Goal: Task Accomplishment & Management: Manage account settings

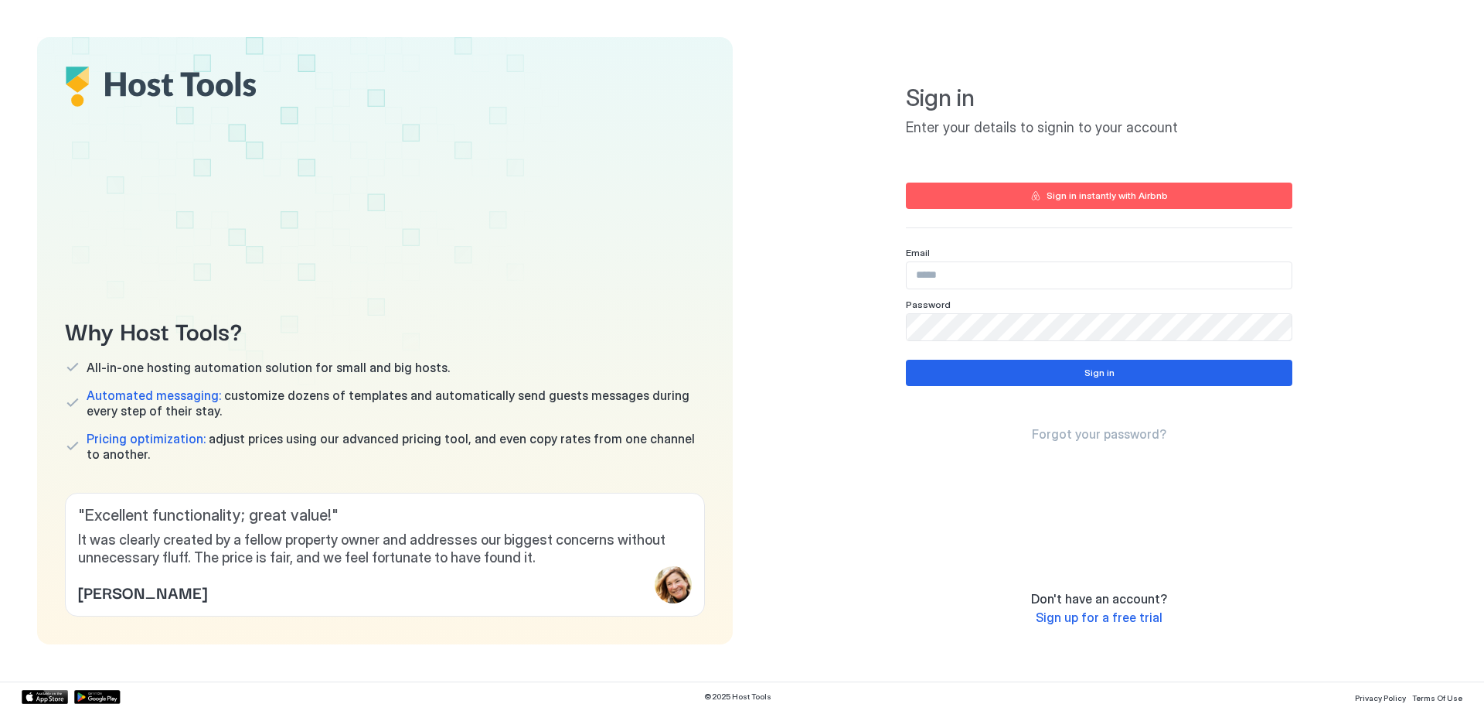
click at [977, 248] on div "Email" at bounding box center [1099, 253] width 387 height 12
click at [970, 275] on input "Input Field" at bounding box center [1099, 275] width 385 height 26
paste input "**********"
type input "**********"
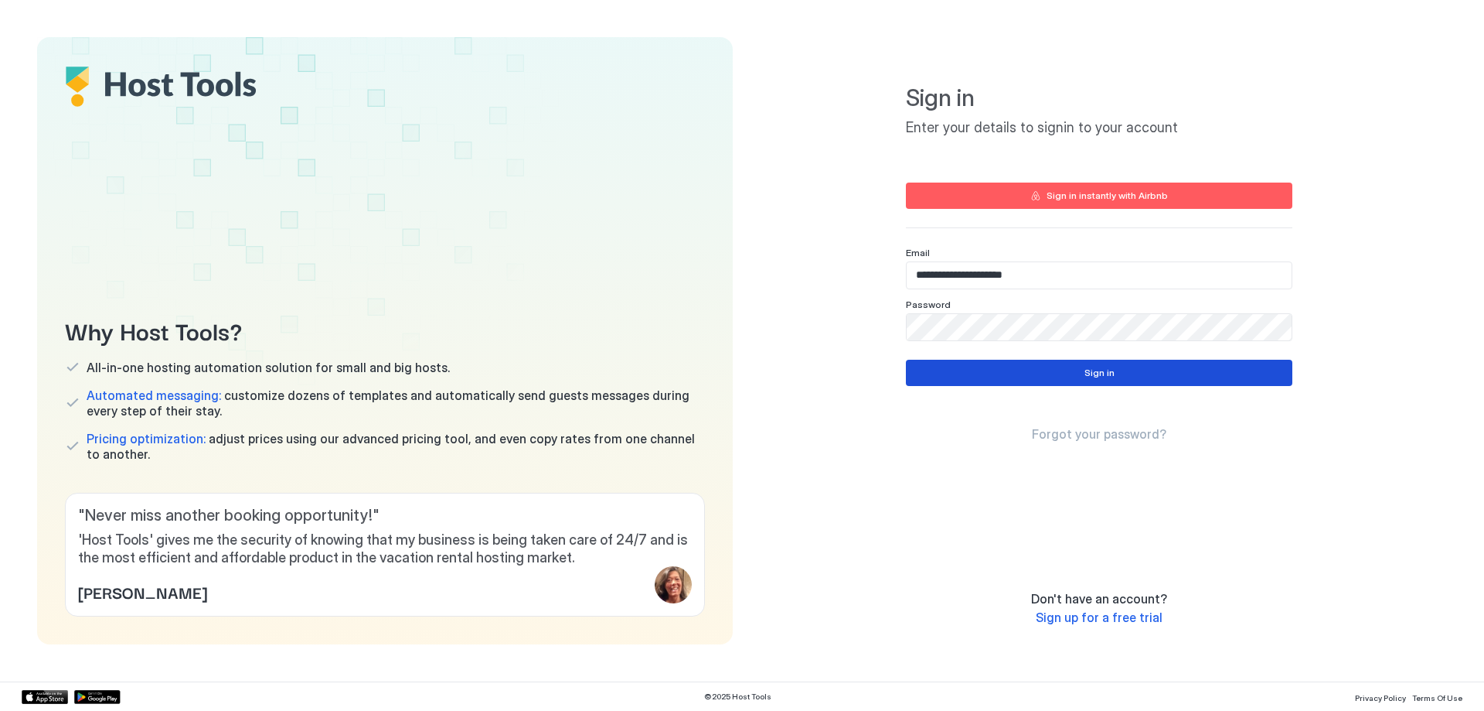
click at [976, 376] on button "Sign in" at bounding box center [1099, 373] width 387 height 26
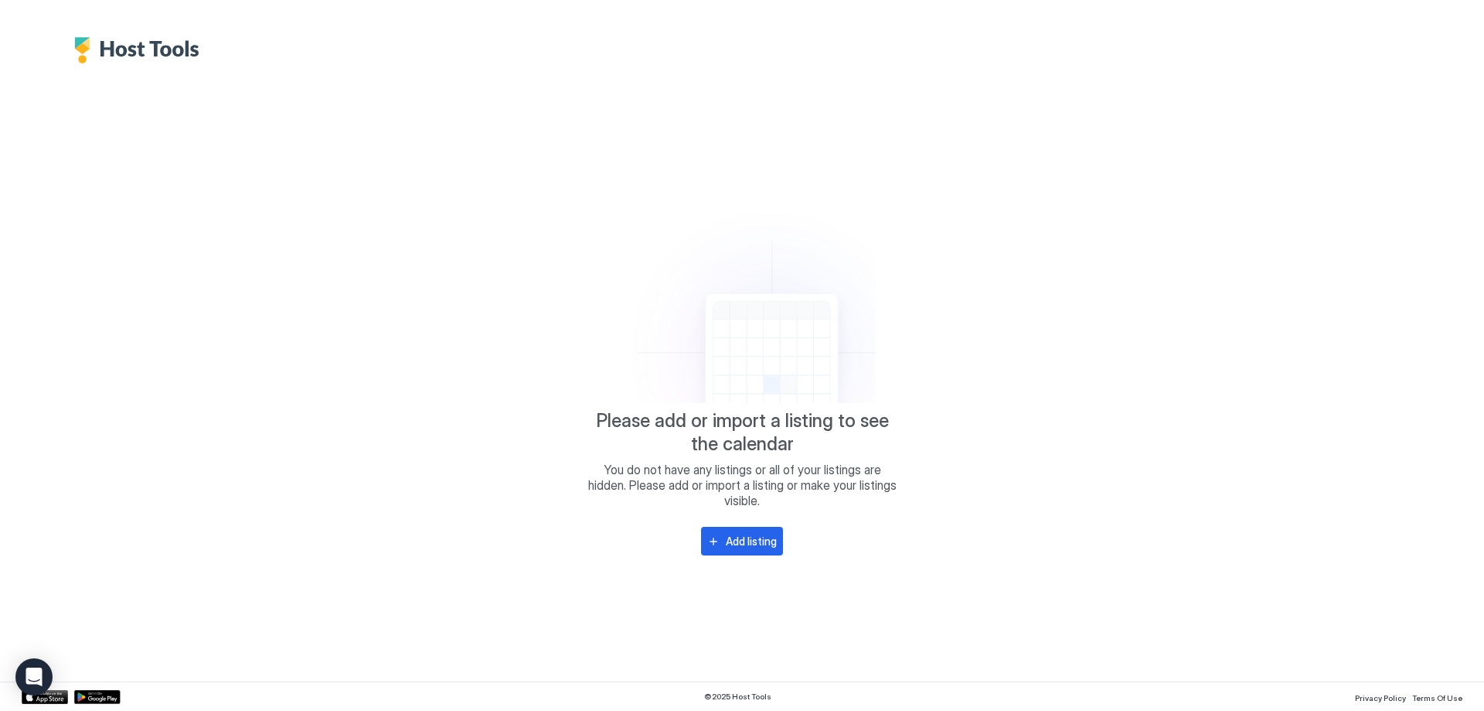
click at [903, 494] on div "Please add or import a listing to see the calendar You do not have any listings…" at bounding box center [742, 372] width 1441 height 618
click at [32, 688] on div "Open Intercom Messenger" at bounding box center [34, 676] width 41 height 41
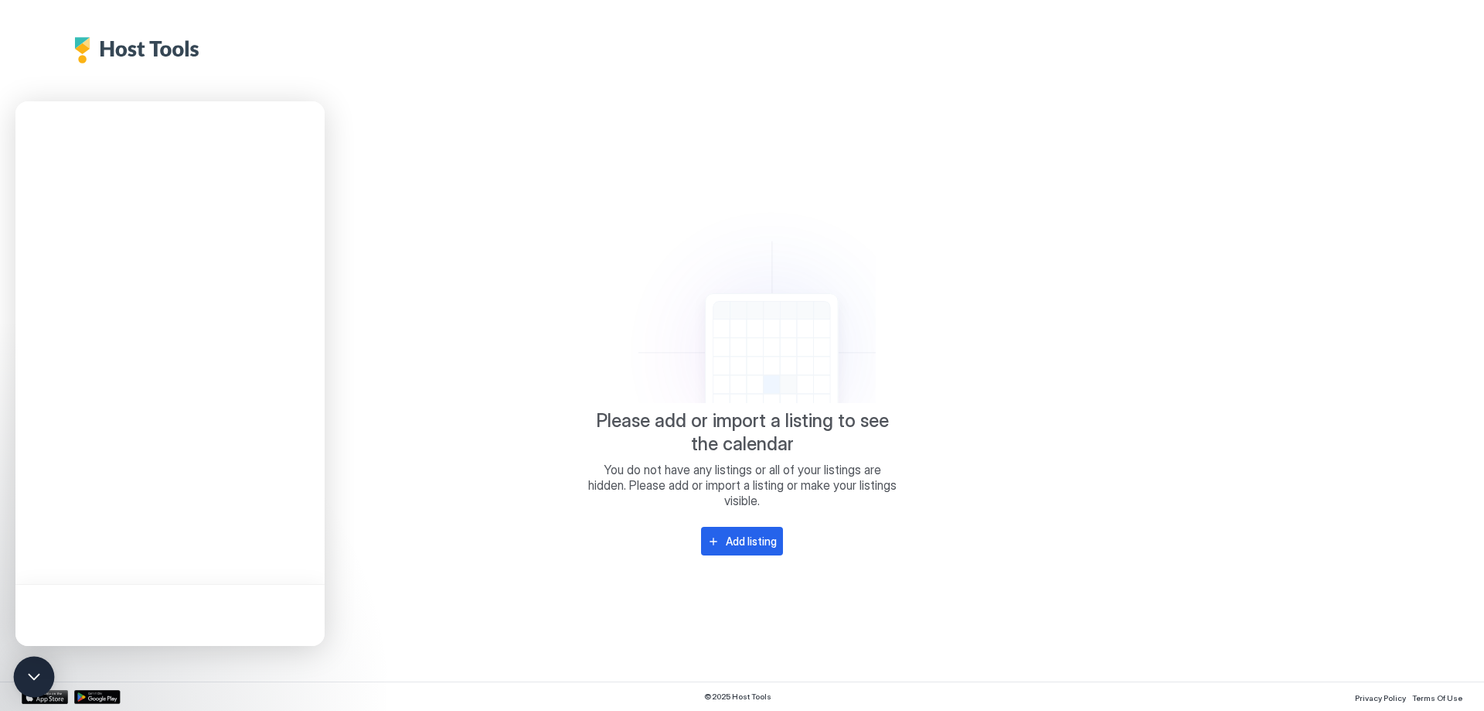
click at [15, 683] on body "Please add or import a listing to see the calendar You do not have any listings…" at bounding box center [742, 355] width 1484 height 711
click at [35, 677] on icon "Open Intercom Messenger" at bounding box center [34, 676] width 12 height 6
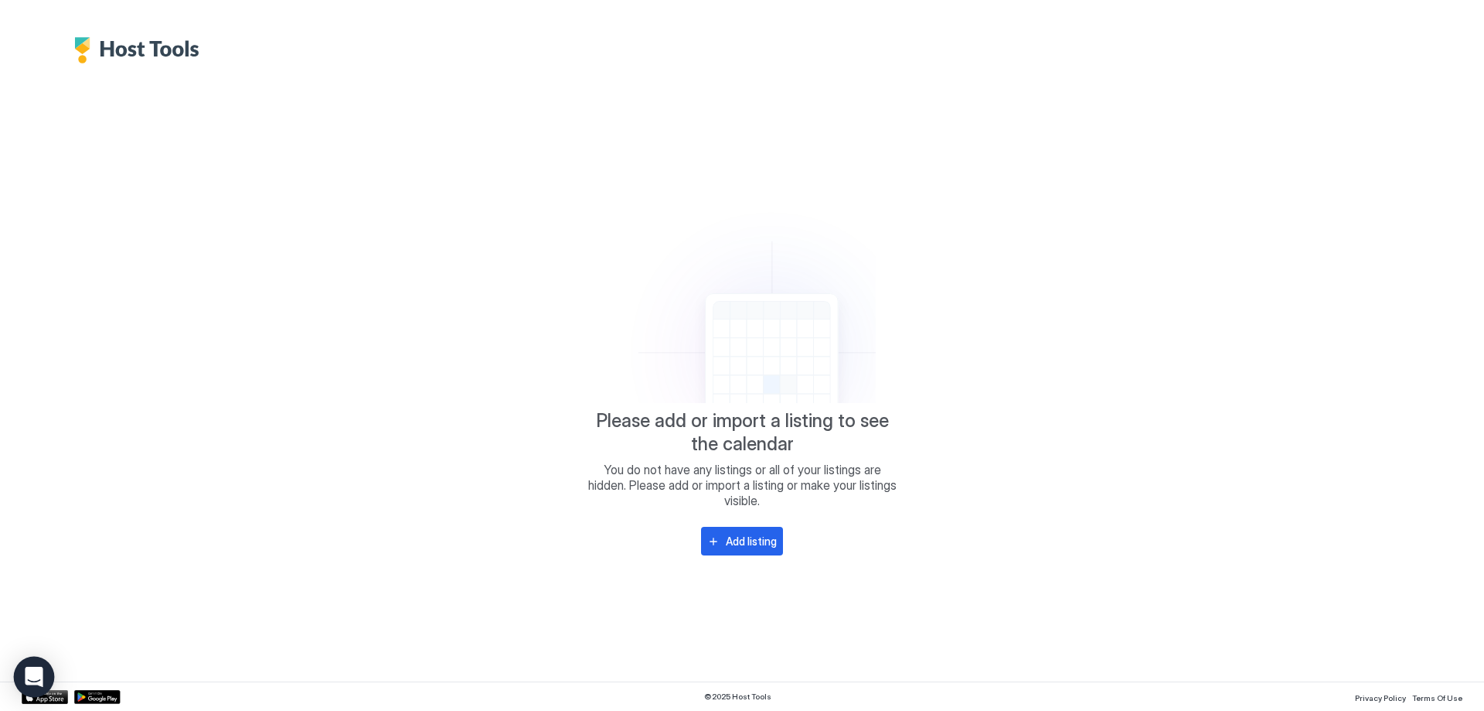
click at [35, 677] on icon "Open Intercom Messenger" at bounding box center [34, 676] width 18 height 20
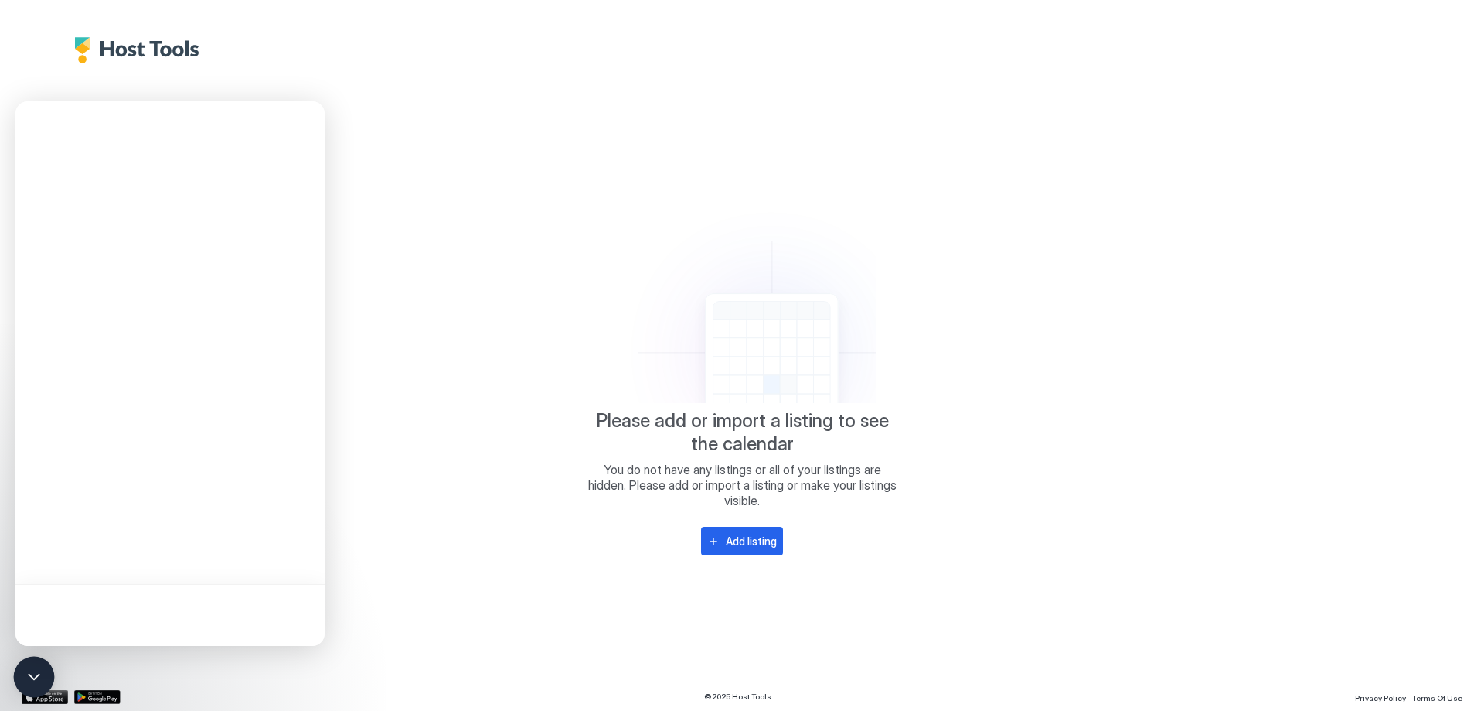
click at [36, 677] on icon "Open Intercom Messenger" at bounding box center [34, 676] width 12 height 6
